Goal: Find specific page/section: Find specific page/section

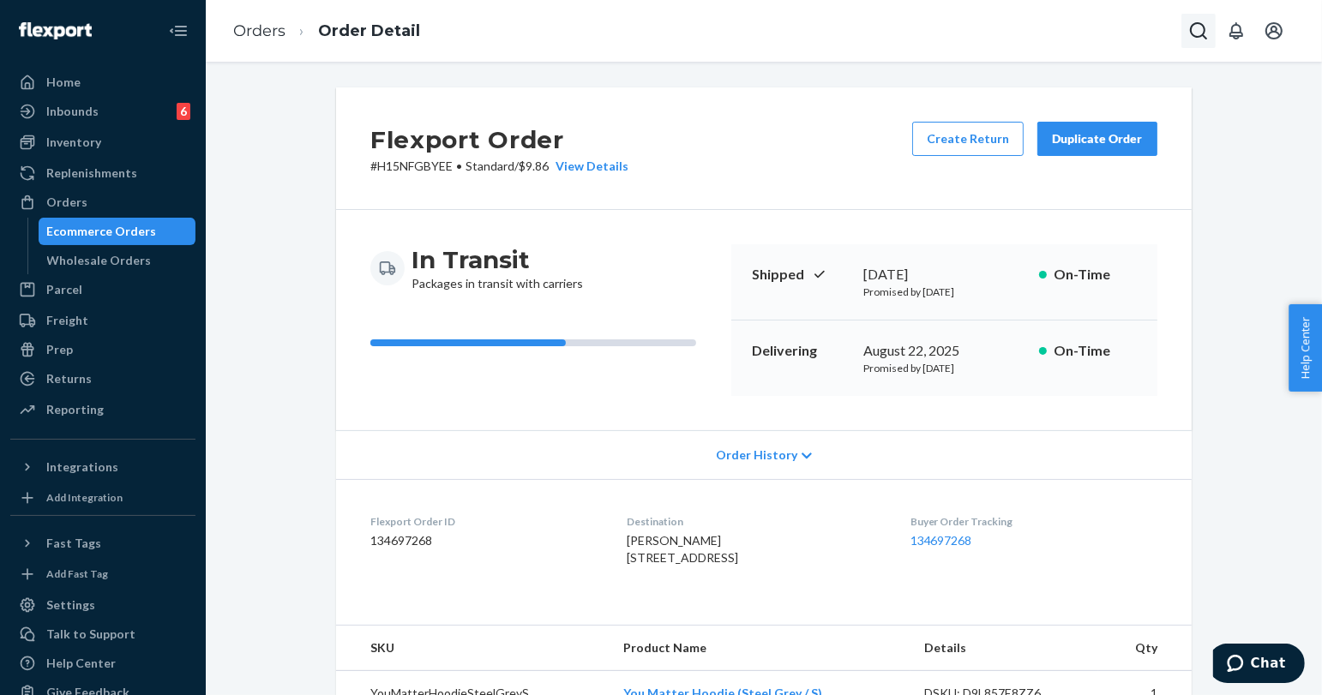
click at [1190, 29] on icon "Open Search Box" at bounding box center [1198, 30] width 17 height 17
click at [1087, 29] on input "Search Input" at bounding box center [1071, 30] width 211 height 17
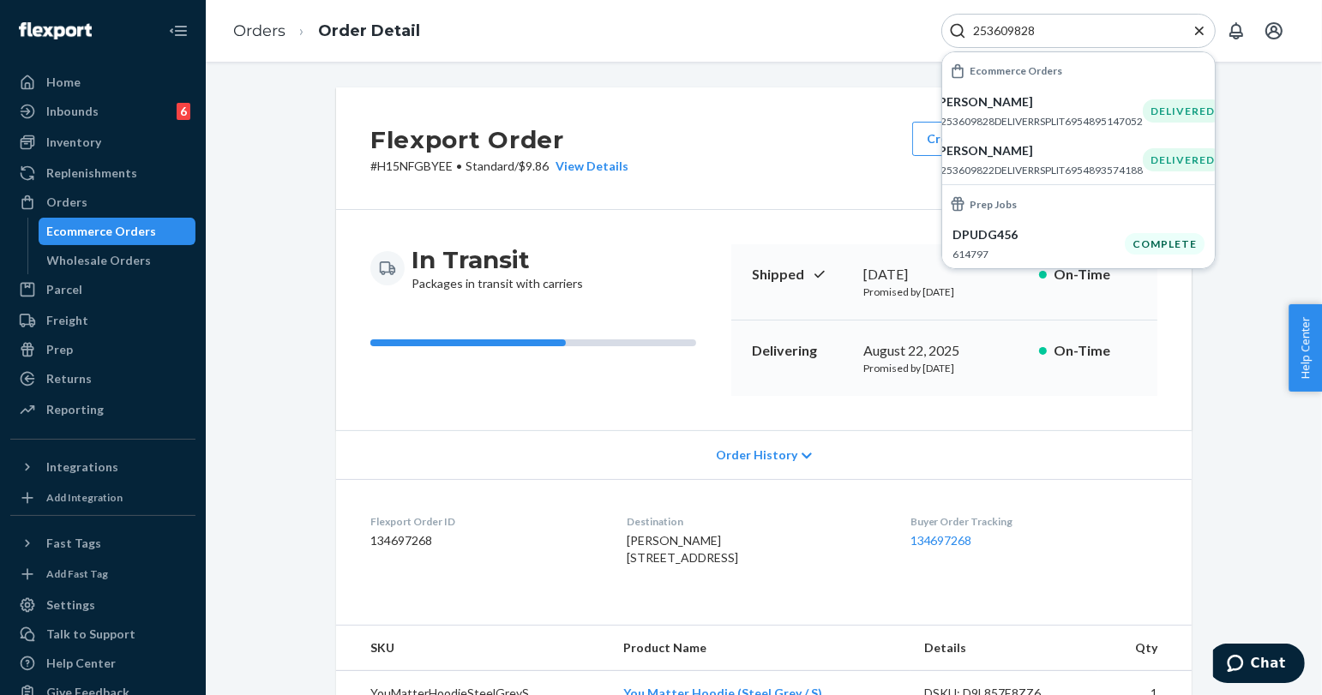
click at [1025, 32] on input "253609828" at bounding box center [1071, 30] width 211 height 17
paste input "4800637"
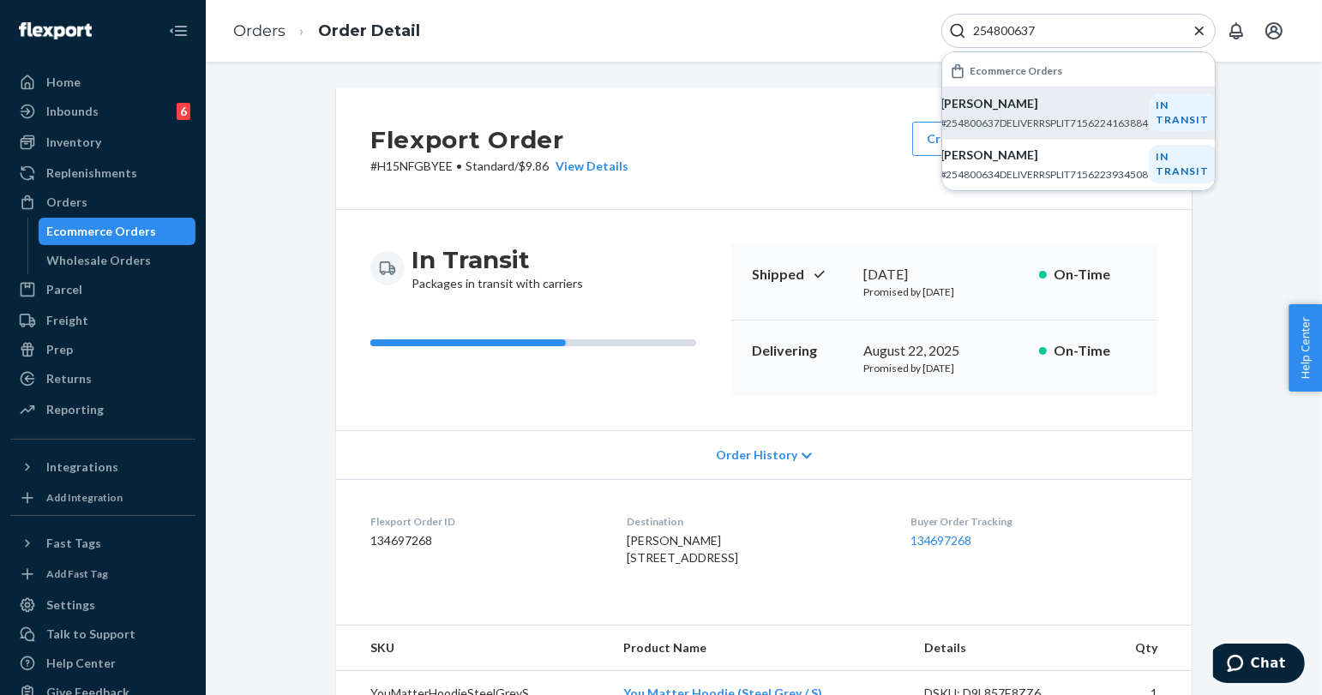
type input "254800637"
click at [1029, 113] on div "[PERSON_NAME] #254800637DELIVERRSPLIT7156224163884" at bounding box center [1044, 112] width 208 height 35
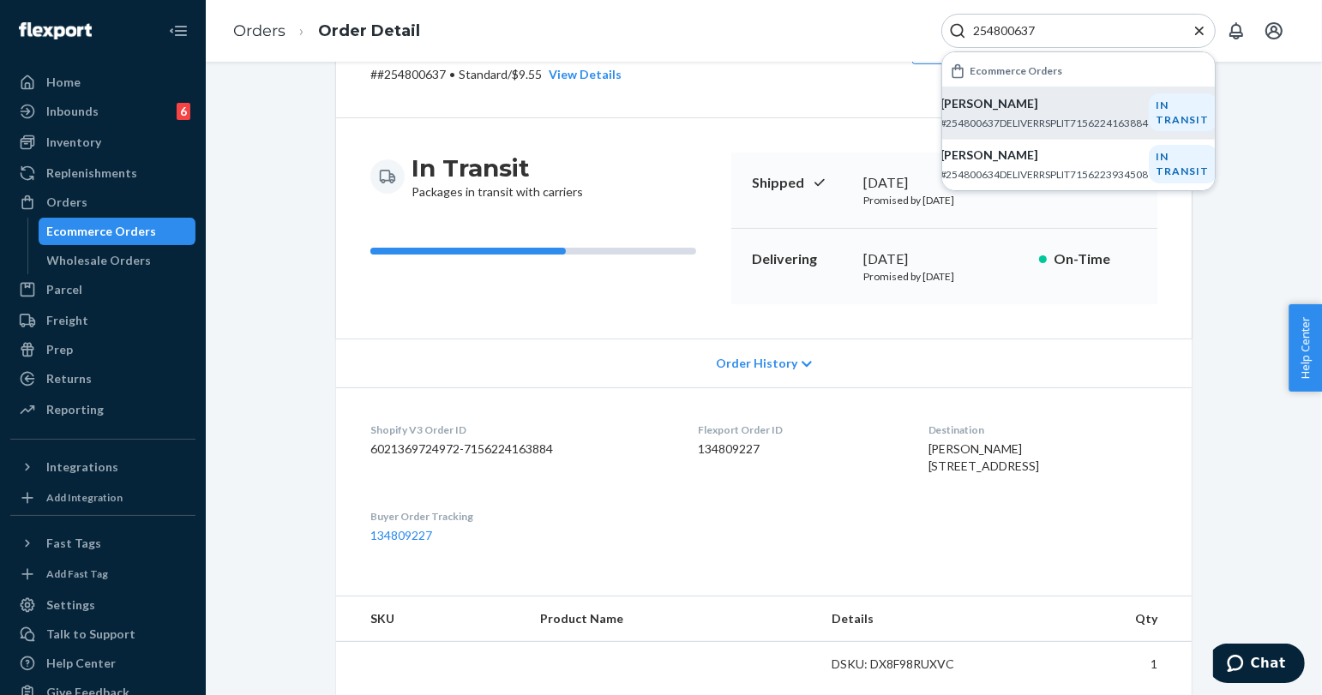
scroll to position [285, 0]
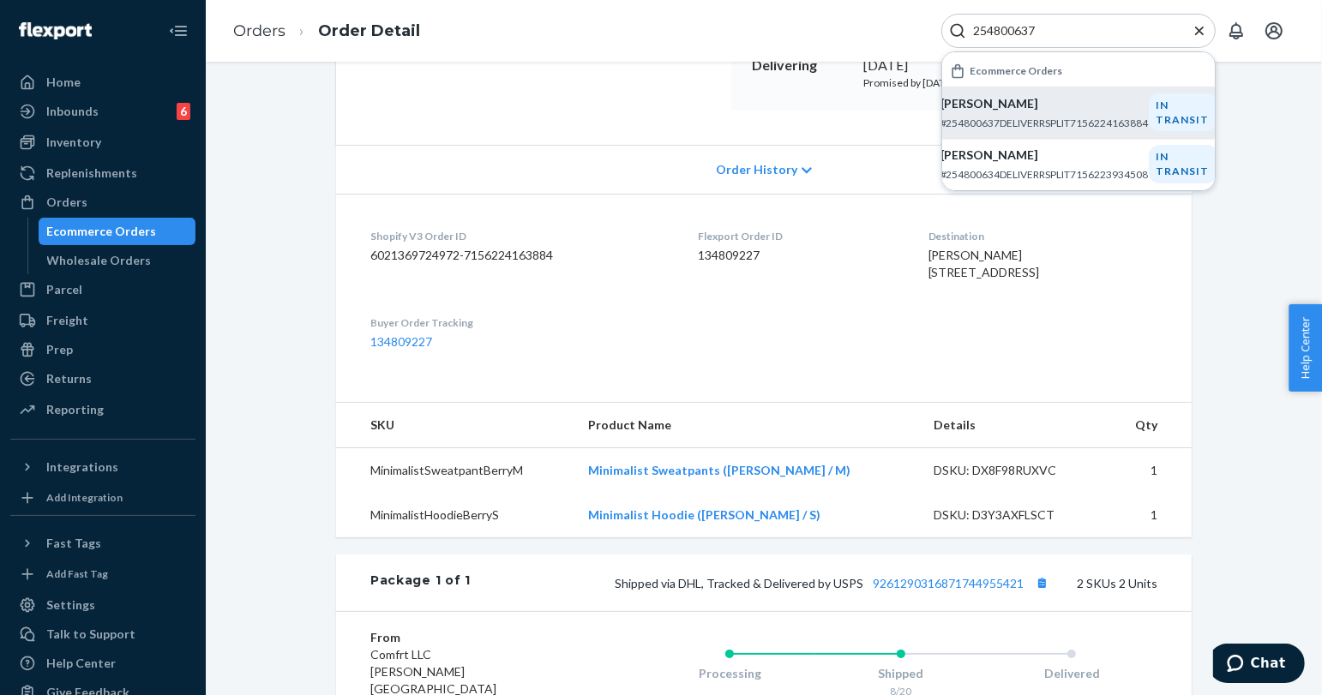
drag, startPoint x: 901, startPoint y: 252, endPoint x: 934, endPoint y: 317, distance: 73.2
click at [934, 317] on dl "Shopify V3 Order ID 6021369724972-7156224163884 Flexport Order ID 134809227 Des…" at bounding box center [764, 289] width 856 height 191
copy span "[PERSON_NAME] [STREET_ADDRESS]"
